Goal: Information Seeking & Learning: Learn about a topic

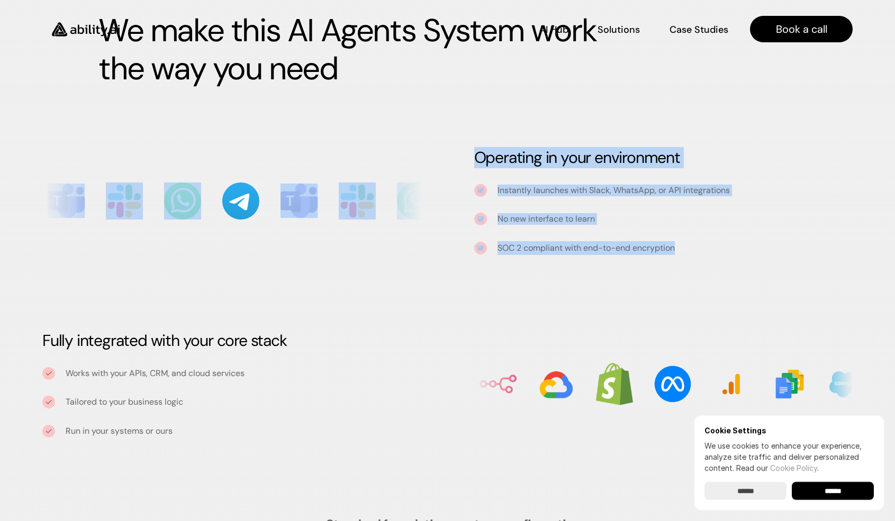
drag, startPoint x: 368, startPoint y: 94, endPoint x: 590, endPoint y: 258, distance: 276.2
click at [590, 258] on div "Built to adapt We make this AI Agents System work the way you need Operating in…" at bounding box center [447, 200] width 895 height 561
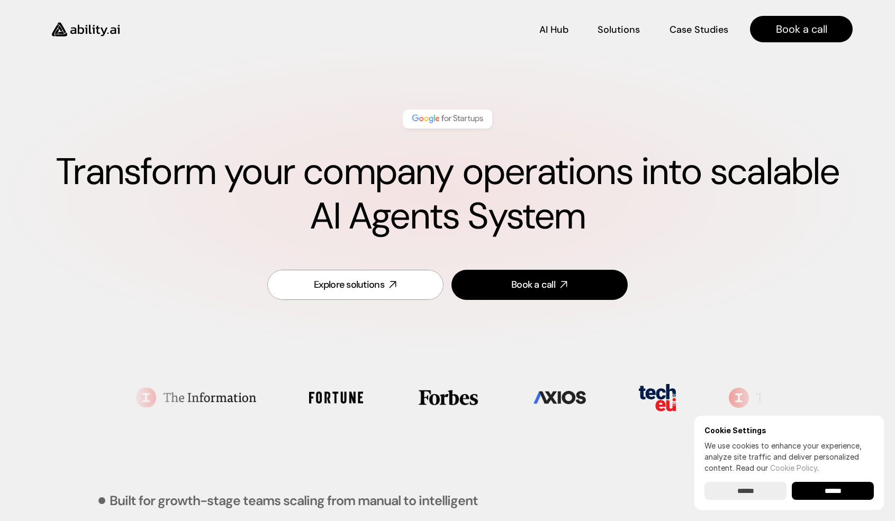
drag, startPoint x: 486, startPoint y: 79, endPoint x: 614, endPoint y: 261, distance: 222.8
click at [614, 261] on div "Transform your company operations into scalable AI Agents System Explore soluti…" at bounding box center [447, 206] width 852 height 256
click at [614, 261] on div "Explore solutions Book a call" at bounding box center [447, 285] width 386 height 56
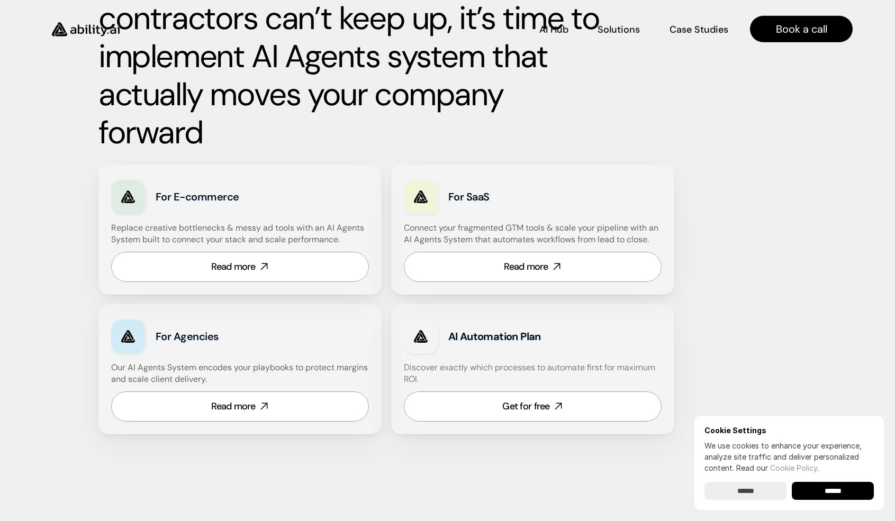
scroll to position [559, 0]
drag, startPoint x: 701, startPoint y: 116, endPoint x: 741, endPoint y: 402, distance: 288.3
click at [741, 402] on div "Built for growth-stage teams scaling from manual to intelligent When tools get …" at bounding box center [447, 171] width 698 height 580
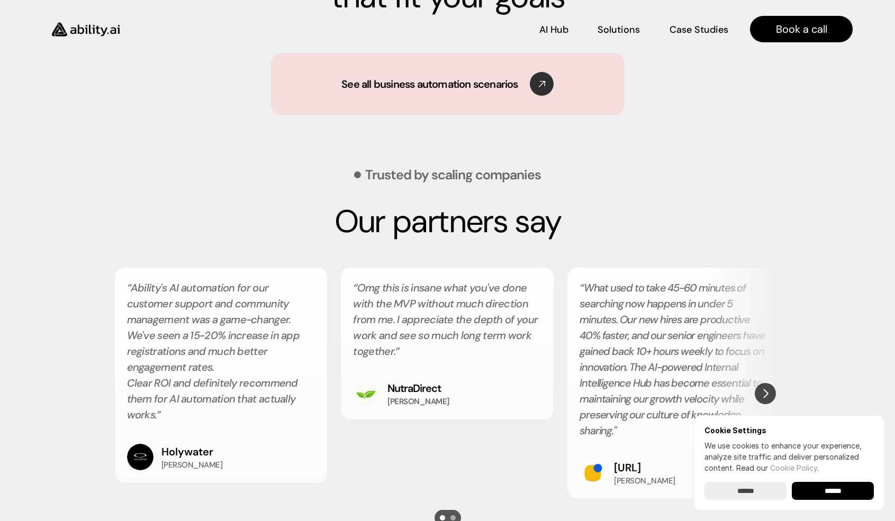
drag, startPoint x: 708, startPoint y: 285, endPoint x: 432, endPoint y: 327, distance: 279.5
click at [437, 327] on ul "“Ability's AI automation for our customer support and community management was …" at bounding box center [447, 383] width 667 height 232
drag, startPoint x: 531, startPoint y: 341, endPoint x: 291, endPoint y: 341, distance: 239.1
click at [291, 341] on ul "“Ability's AI automation for our customer support and community management was …" at bounding box center [447, 384] width 667 height 232
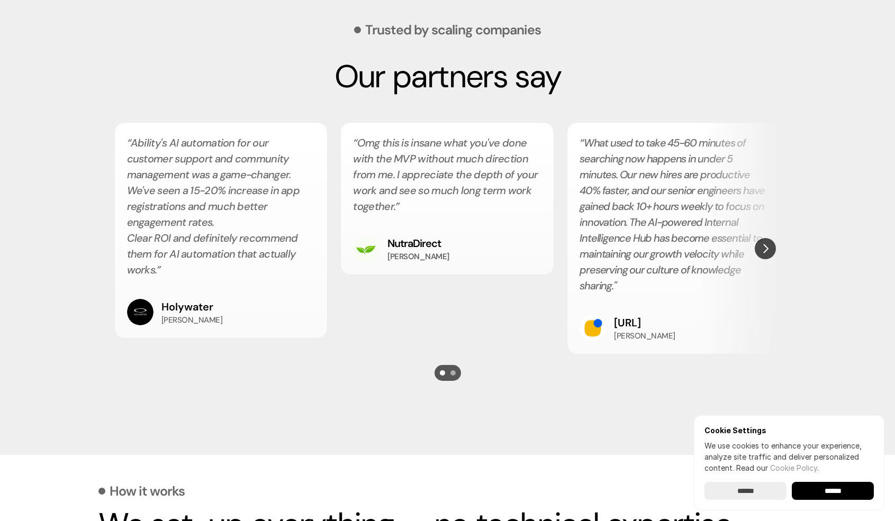
scroll to position [1882, 0]
click at [764, 251] on img "Next" at bounding box center [765, 249] width 20 height 20
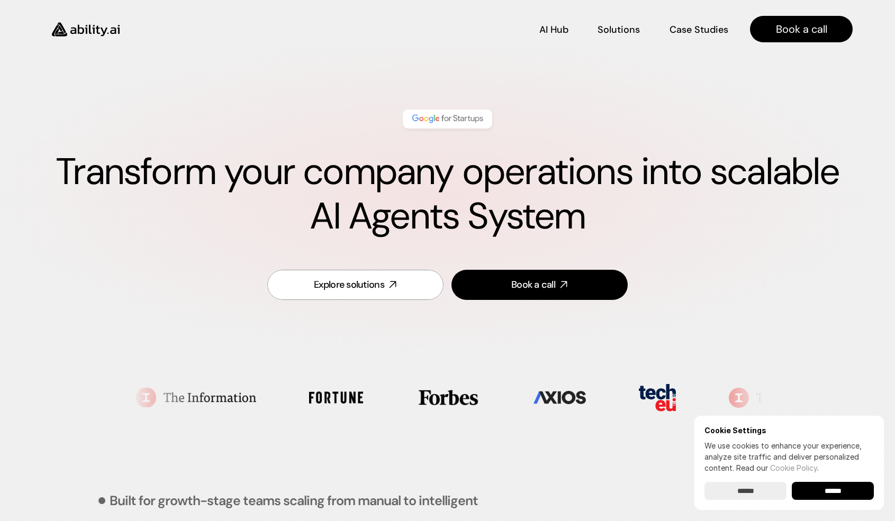
scroll to position [0, 0]
click at [712, 33] on p "Case Studies" at bounding box center [699, 28] width 57 height 13
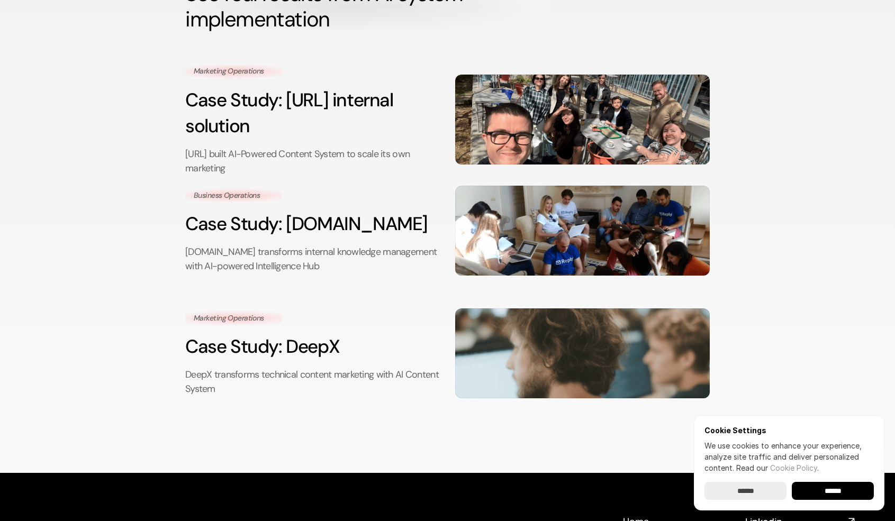
scroll to position [107, 0]
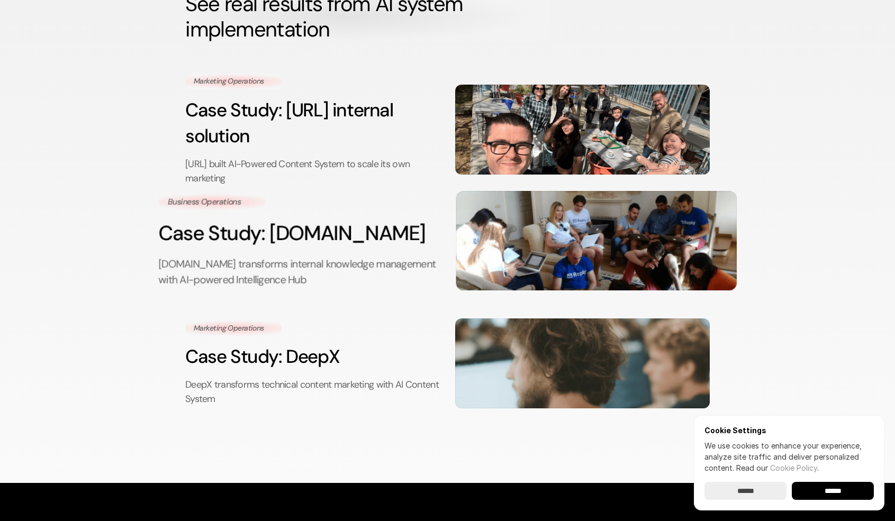
click at [591, 264] on img at bounding box center [596, 241] width 280 height 99
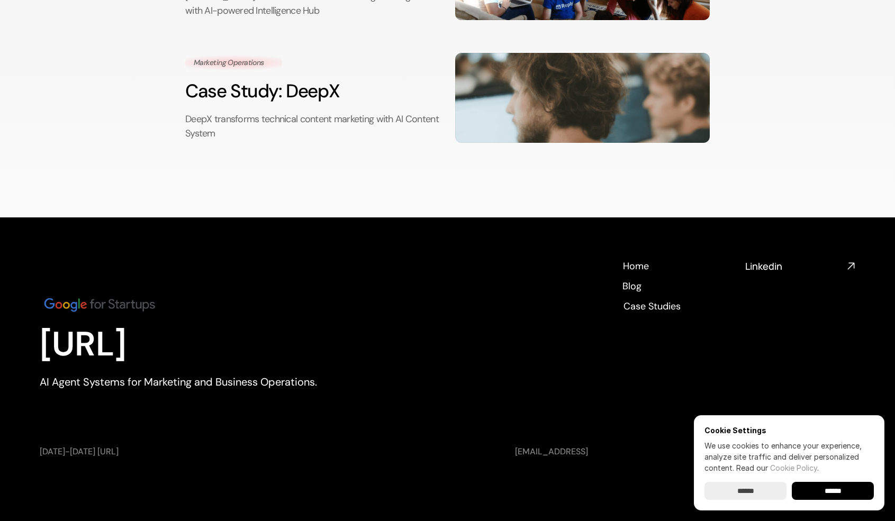
scroll to position [107, 0]
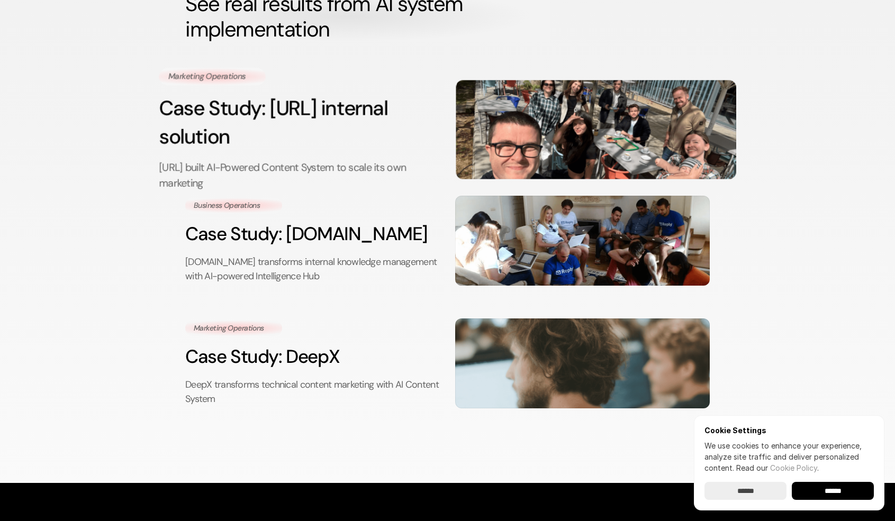
click at [600, 110] on img at bounding box center [595, 129] width 279 height 99
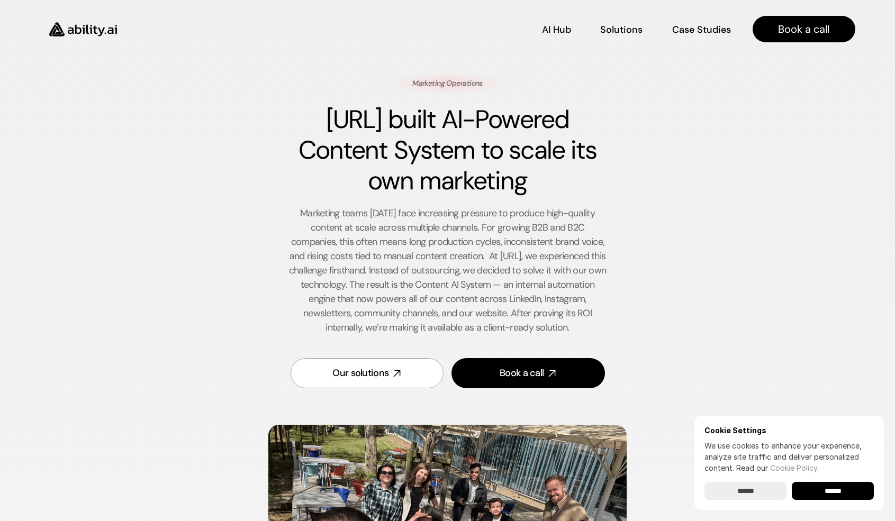
click at [92, 28] on img at bounding box center [83, 29] width 87 height 33
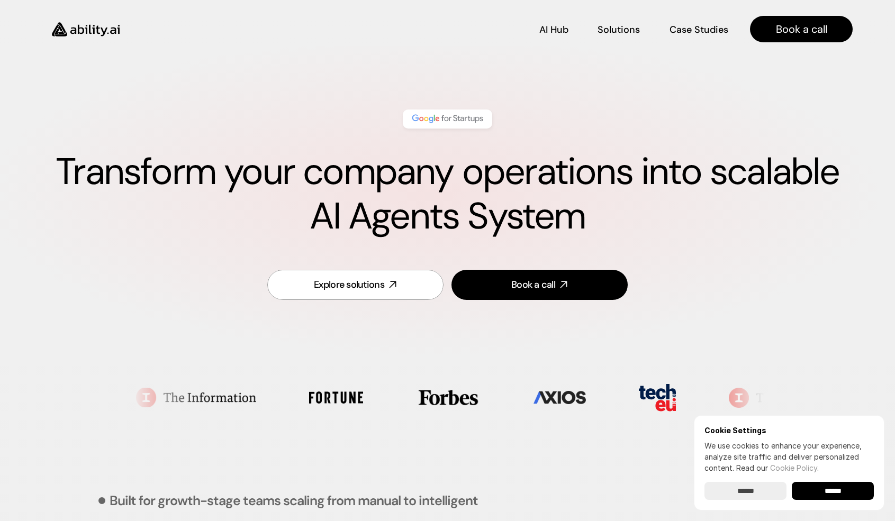
click at [841, 488] on input "******" at bounding box center [832, 491] width 82 height 18
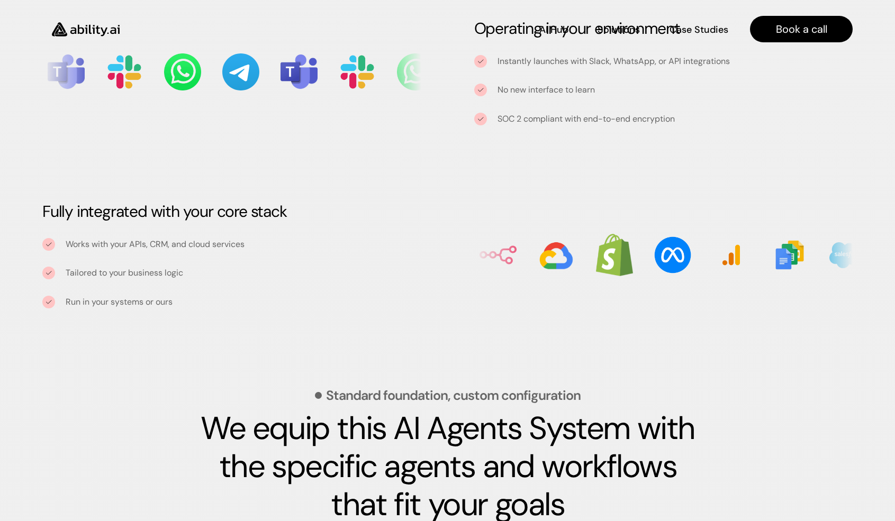
scroll to position [1229, 0]
drag, startPoint x: 352, startPoint y: 190, endPoint x: 478, endPoint y: 378, distance: 225.7
click at [478, 378] on div "Standard foundation, custom configuration We equip this AI Agents System with t…" at bounding box center [447, 451] width 698 height 198
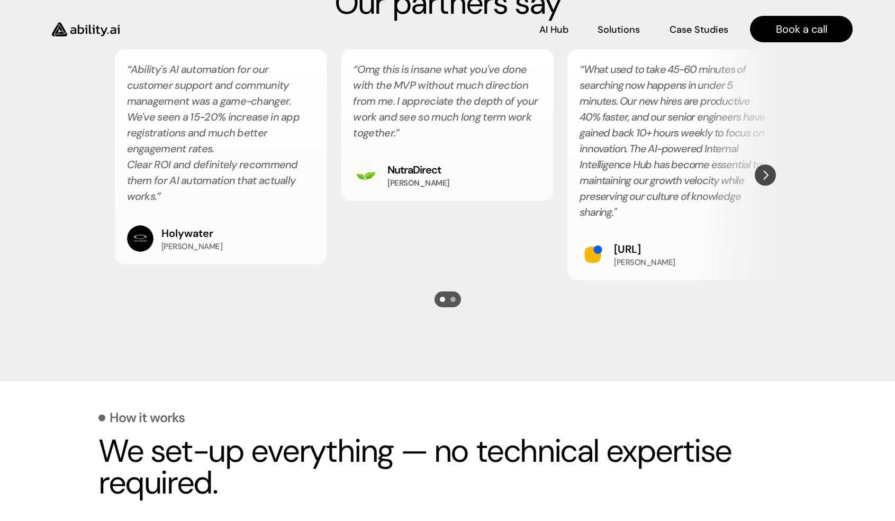
scroll to position [1955, 0]
drag, startPoint x: 543, startPoint y: 235, endPoint x: 329, endPoint y: 238, distance: 213.7
click at [329, 238] on ul "“Ability's AI automation for our customer support and community management was …" at bounding box center [447, 165] width 667 height 232
click at [772, 177] on img "Next" at bounding box center [764, 175] width 21 height 21
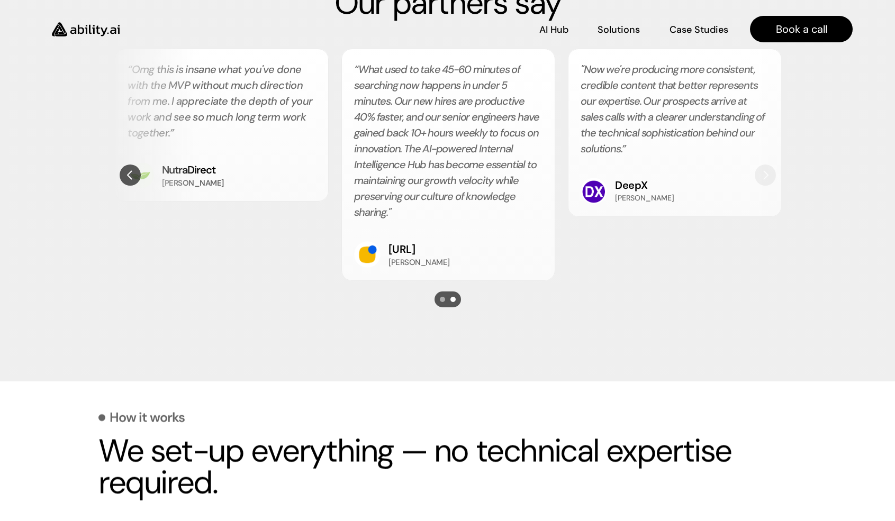
scroll to position [0, 226]
click at [772, 177] on div ""Now we're producing more consistent, credible content that better represents o…" at bounding box center [674, 133] width 214 height 168
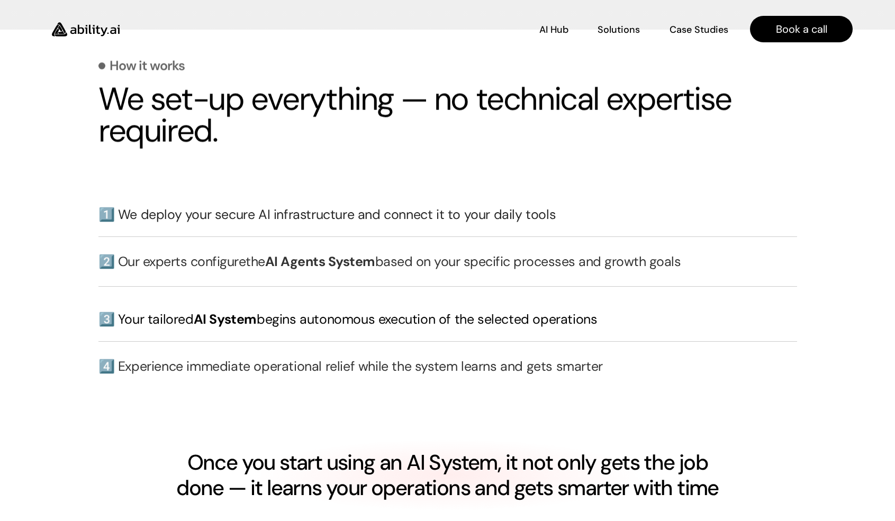
scroll to position [2307, 0]
drag, startPoint x: 97, startPoint y: 70, endPoint x: 636, endPoint y: 439, distance: 652.4
click at [636, 439] on section "How it works We set-up everything — no technical expertise required. 1️⃣ We dep…" at bounding box center [447, 324] width 895 height 588
click at [636, 439] on div "Once you start using an AI System, it not only gets the job done — it learns yo…" at bounding box center [447, 475] width 698 height 72
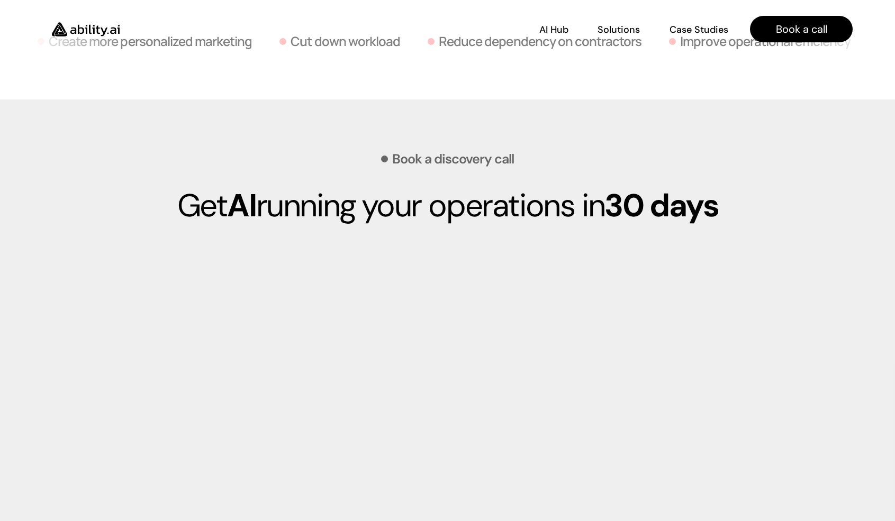
drag, startPoint x: 661, startPoint y: 197, endPoint x: 500, endPoint y: 206, distance: 161.1
click at [500, 206] on p "Get AI running your operations in 30 days" at bounding box center [447, 206] width 698 height 38
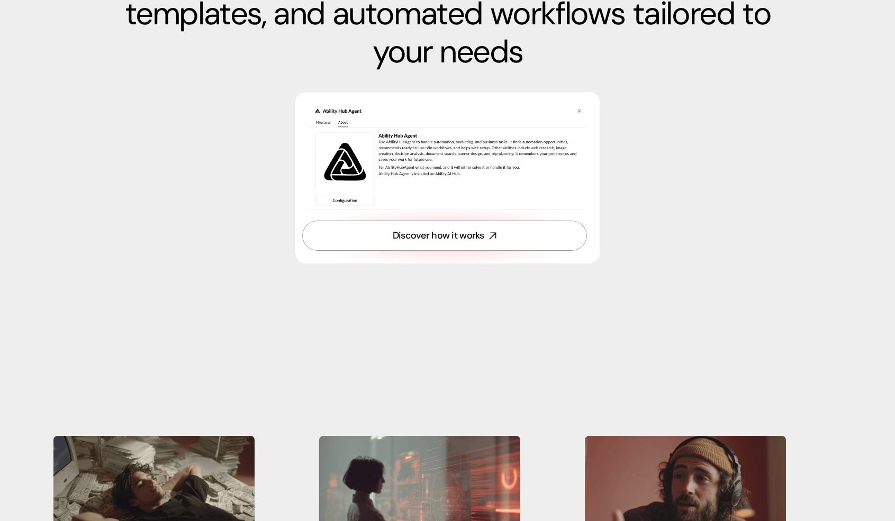
scroll to position [4113, 0]
drag, startPoint x: 500, startPoint y: 206, endPoint x: 270, endPoint y: 165, distance: 234.3
drag, startPoint x: 232, startPoint y: 108, endPoint x: 524, endPoint y: 347, distance: 377.1
click at [524, 347] on section "Case studies See real results from AI System implementation Ability.ai built AI…" at bounding box center [447, 103] width 895 height 1228
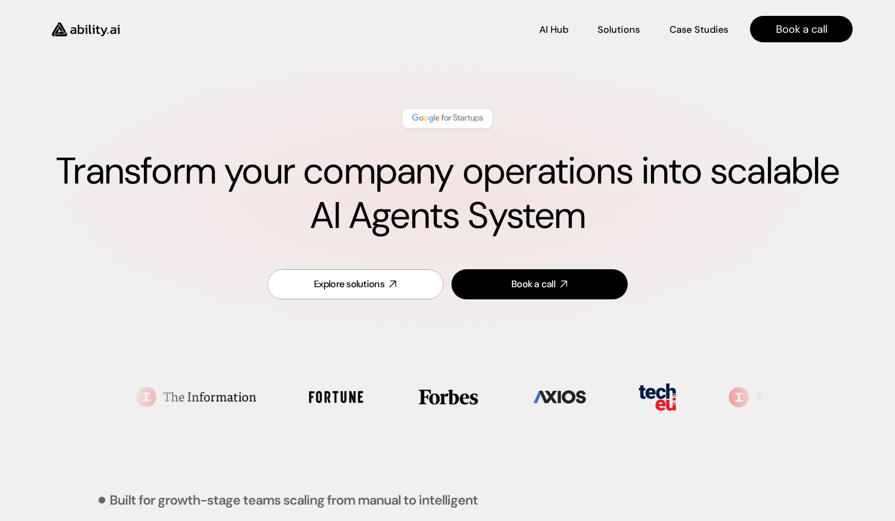
scroll to position [0, 0]
click at [590, 226] on h1 "Transform your company operations into scalable AI Agents System" at bounding box center [447, 194] width 810 height 89
drag, startPoint x: 591, startPoint y: 225, endPoint x: 44, endPoint y: 18, distance: 584.8
click at [617, 36] on link "Solutions Solutions" at bounding box center [618, 29] width 42 height 19
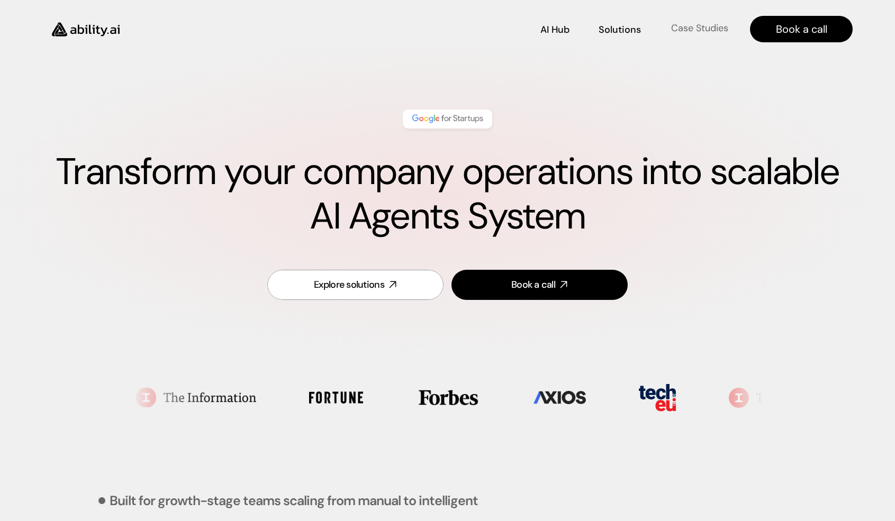
click at [701, 25] on p "Case Studies" at bounding box center [699, 28] width 57 height 13
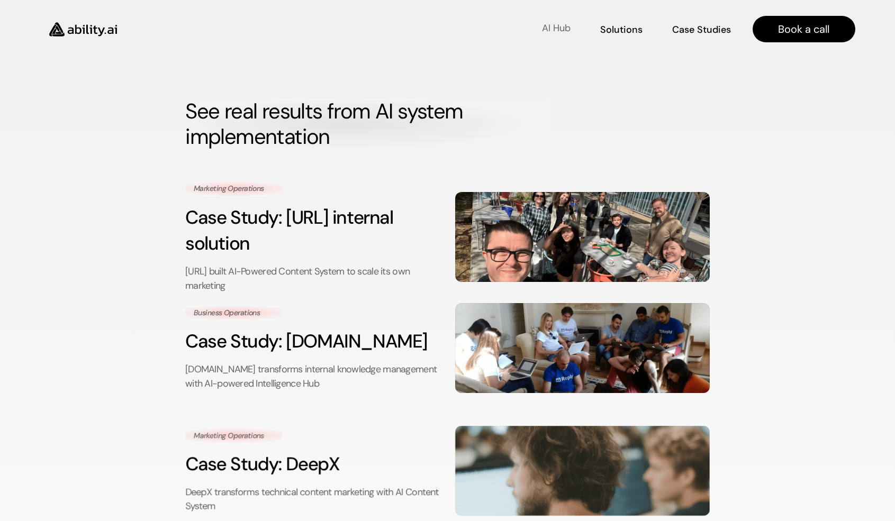
click at [562, 33] on p "AI Hub" at bounding box center [556, 28] width 29 height 13
